Goal: Contribute content

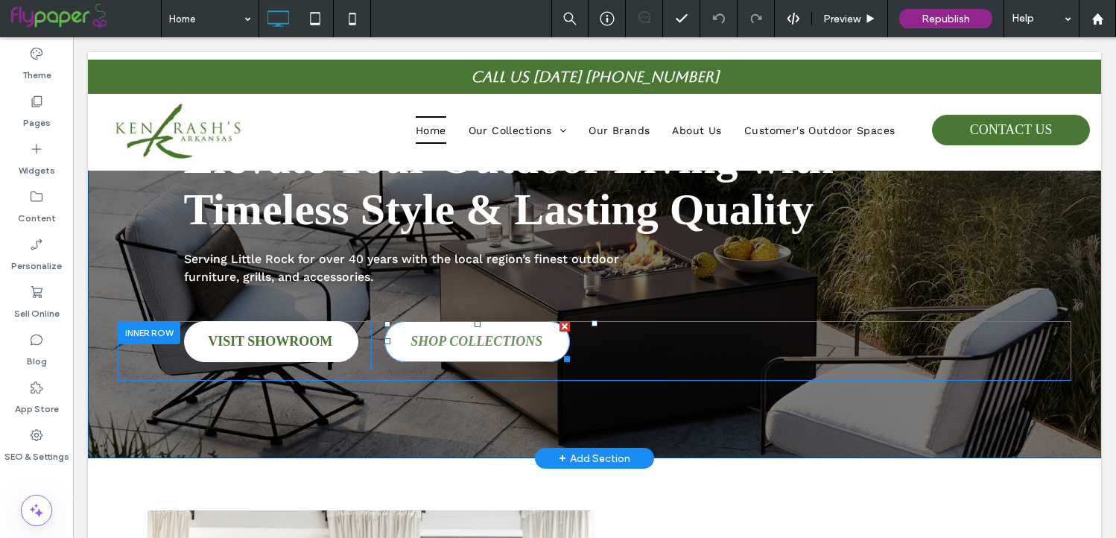
scroll to position [127, 0]
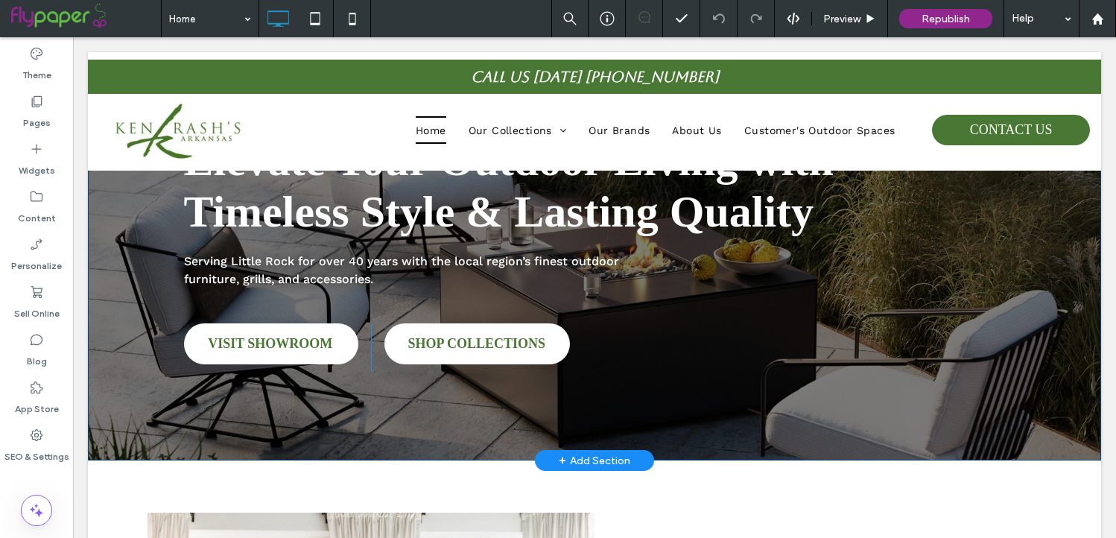
click at [414, 433] on div "Elevate Your Outdoor Living with Timeless Style & Lasting Quality Serving [GEOG…" at bounding box center [595, 252] width 1014 height 417
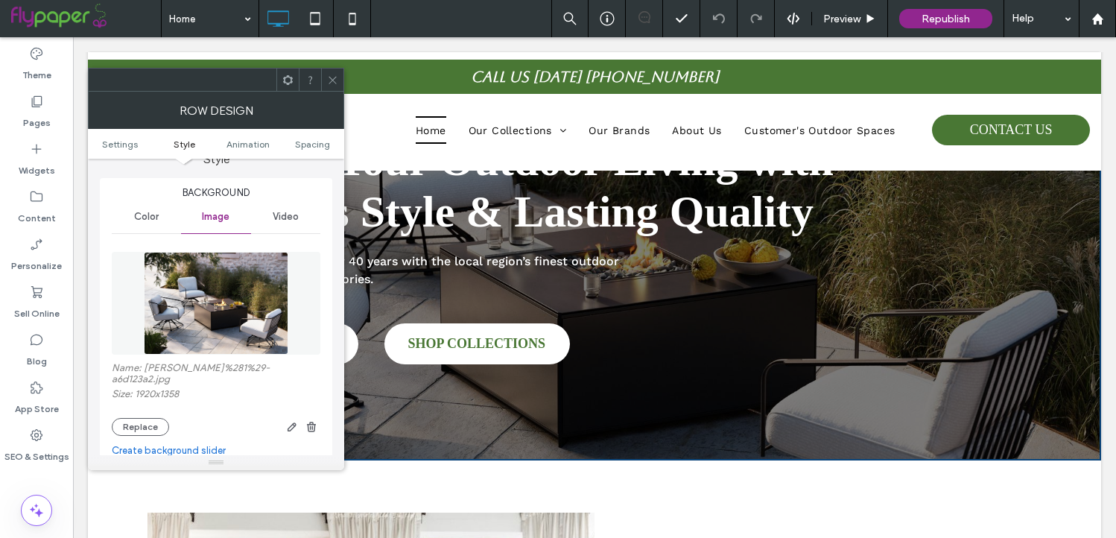
scroll to position [150, 0]
click at [147, 435] on button "Replace" at bounding box center [140, 426] width 57 height 18
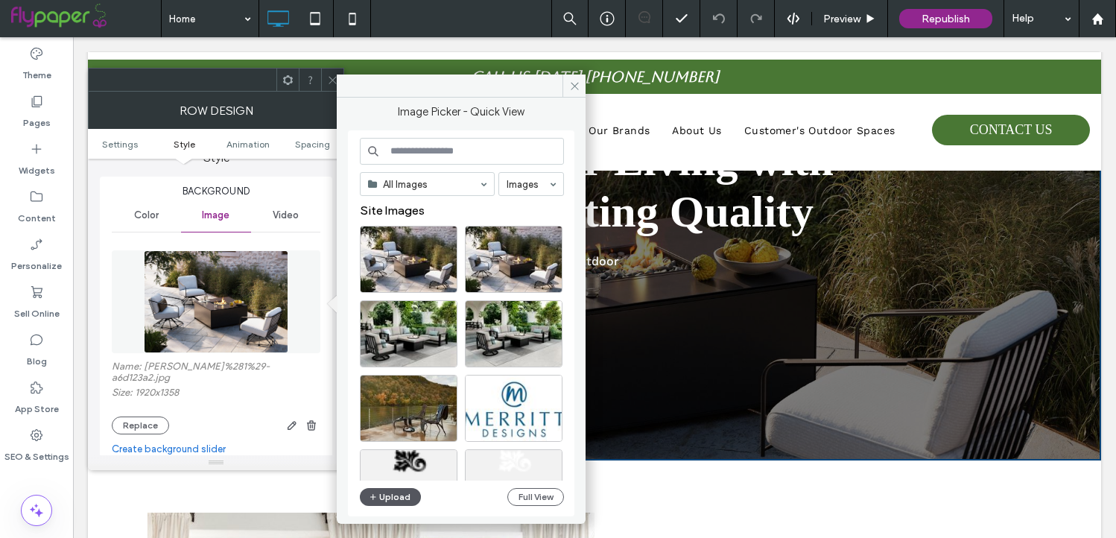
click at [396, 489] on button "Upload" at bounding box center [390, 497] width 61 height 18
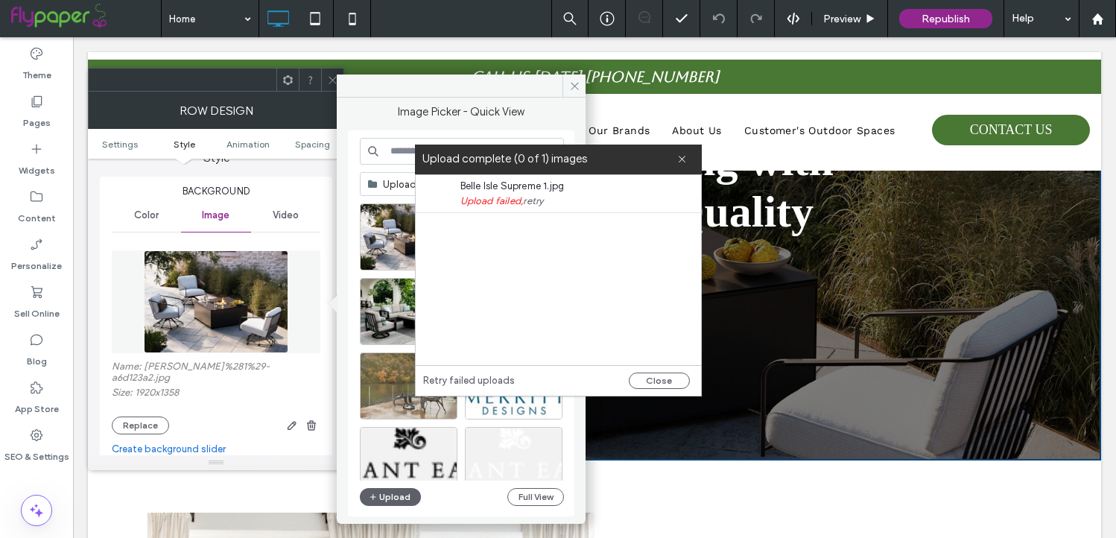
click at [675, 158] on label "Upload complete (0 of 1) images" at bounding box center [550, 159] width 255 height 20
click at [682, 159] on use at bounding box center [682, 159] width 7 height 7
click at [683, 161] on use at bounding box center [682, 159] width 7 height 7
click at [645, 382] on button "Close" at bounding box center [659, 381] width 61 height 16
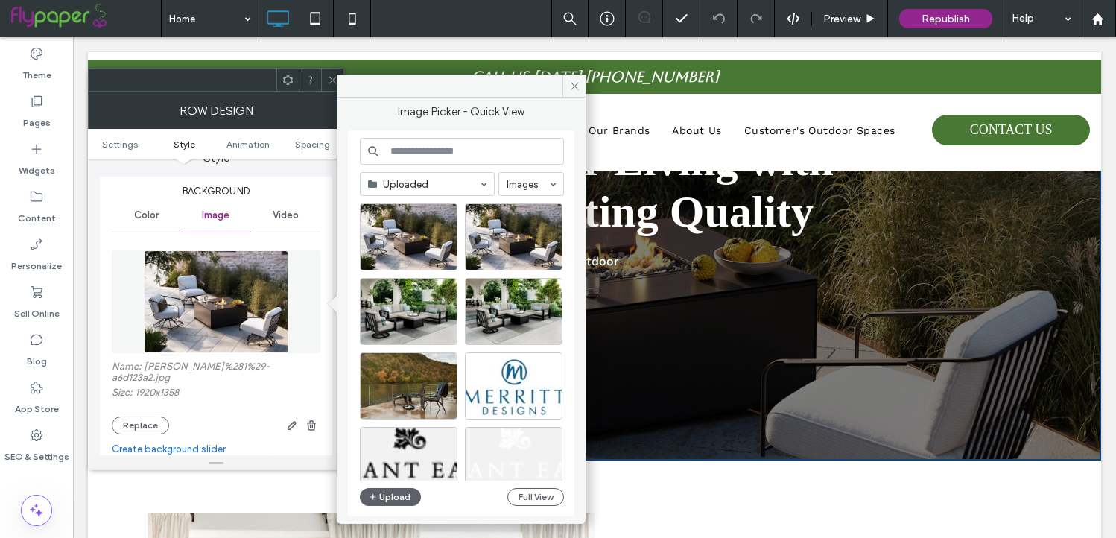
click at [381, 506] on div "Uploaded Images Upload Full View" at bounding box center [462, 324] width 204 height 372
click at [395, 502] on button "Upload" at bounding box center [390, 497] width 61 height 18
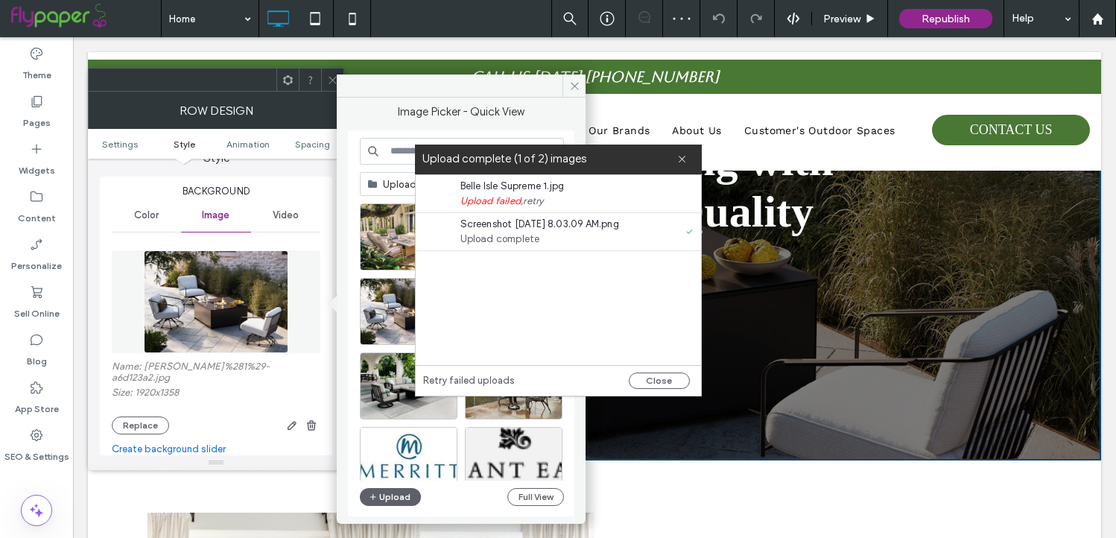
click at [658, 376] on button "Close" at bounding box center [659, 381] width 61 height 16
click at [678, 160] on icon at bounding box center [682, 159] width 10 height 10
click at [684, 159] on icon at bounding box center [682, 159] width 10 height 10
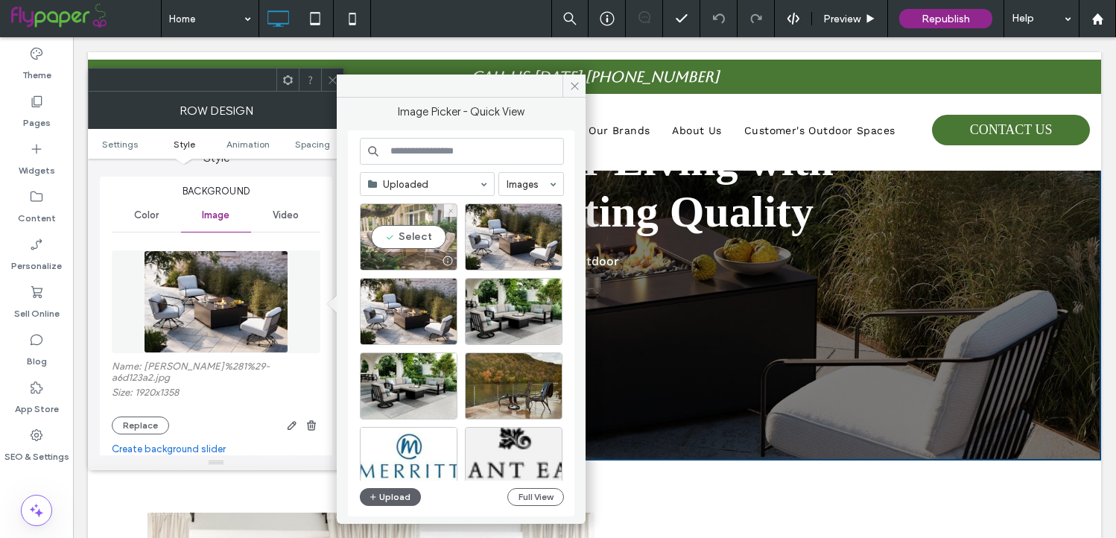
click at [400, 227] on div "Select" at bounding box center [409, 236] width 98 height 67
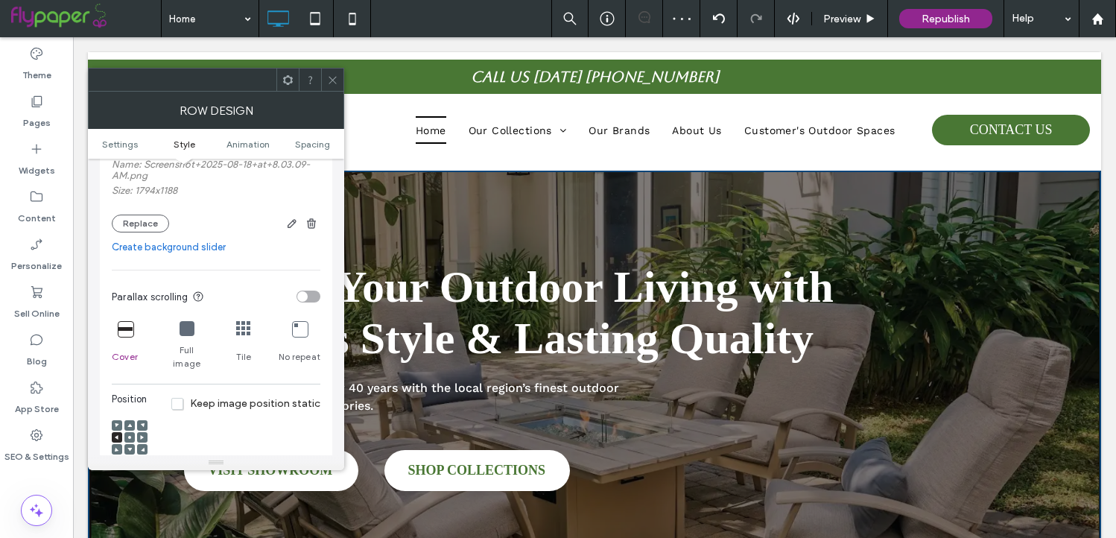
scroll to position [370, 0]
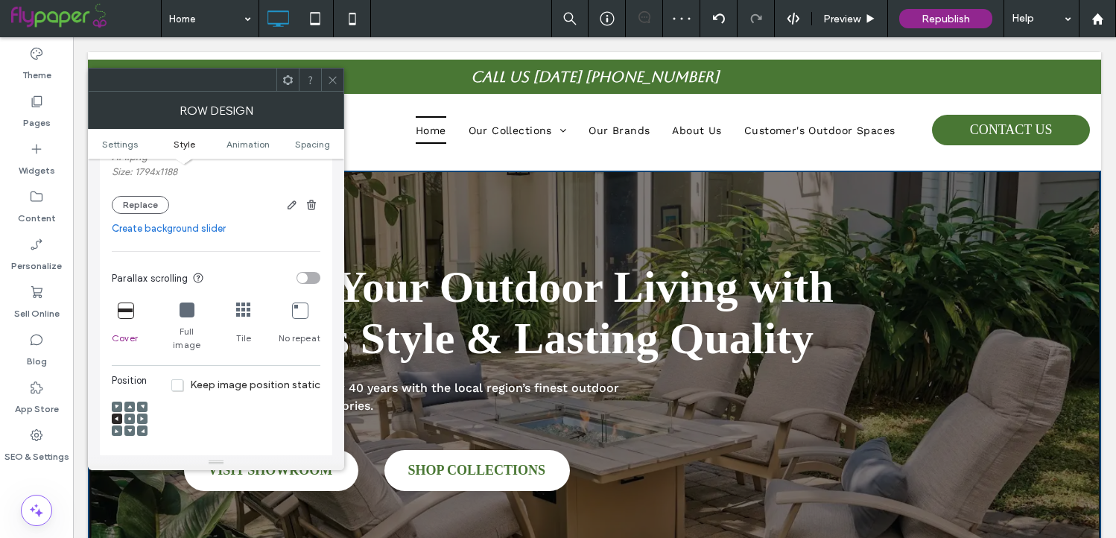
click at [130, 417] on icon at bounding box center [129, 419] width 4 height 4
click at [127, 426] on span at bounding box center [129, 431] width 4 height 10
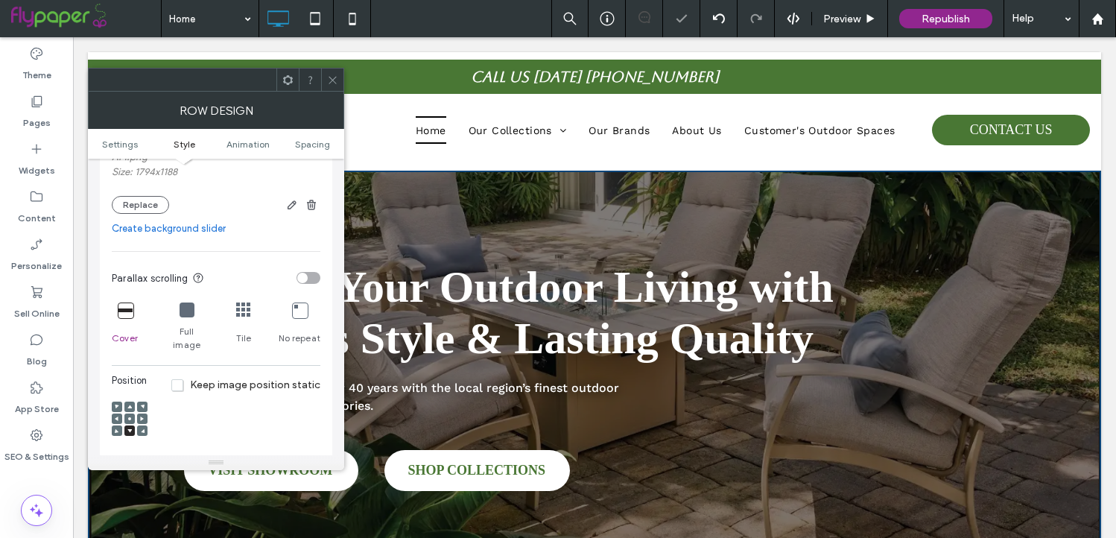
click at [115, 417] on use at bounding box center [117, 419] width 4 height 4
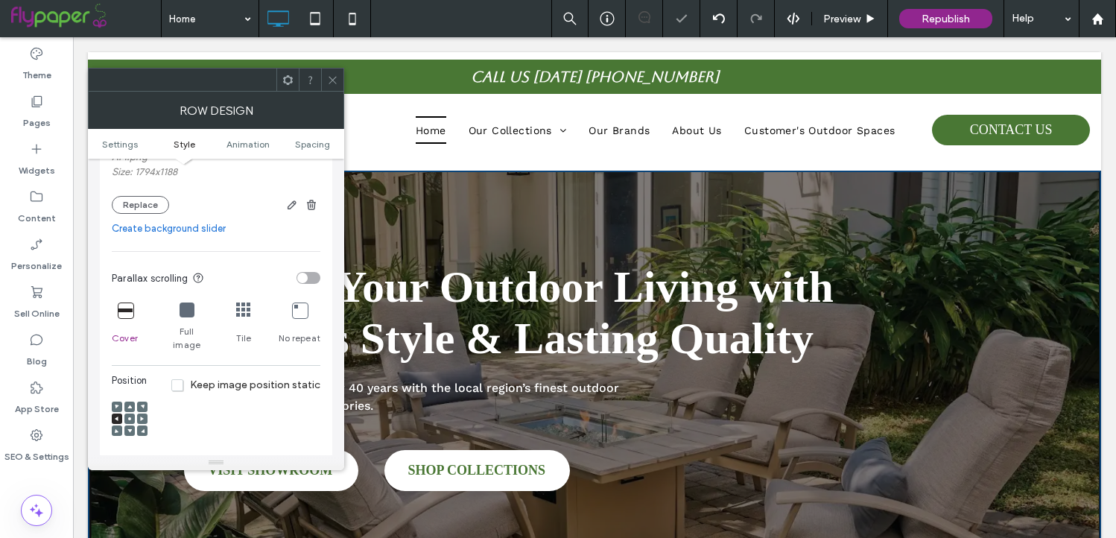
click at [328, 75] on icon at bounding box center [332, 80] width 11 height 11
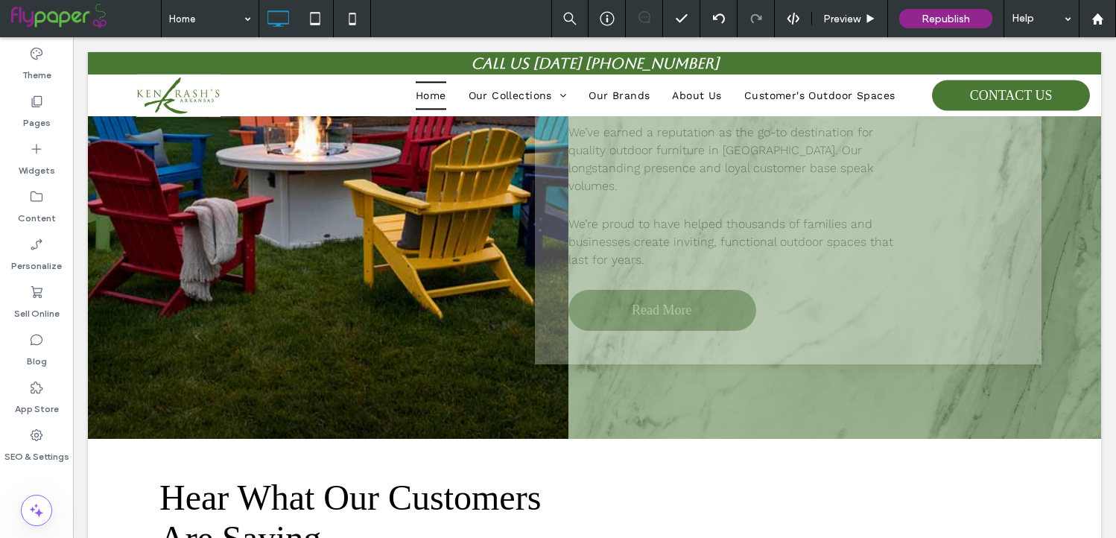
scroll to position [2073, 0]
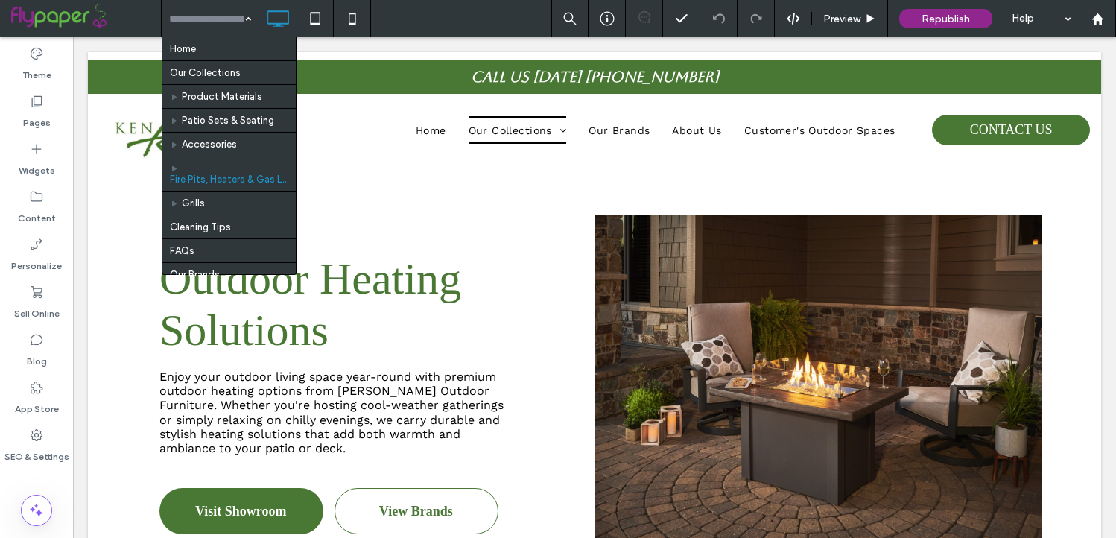
click at [236, 19] on input at bounding box center [206, 18] width 75 height 37
